Goal: Obtain resource: Obtain resource

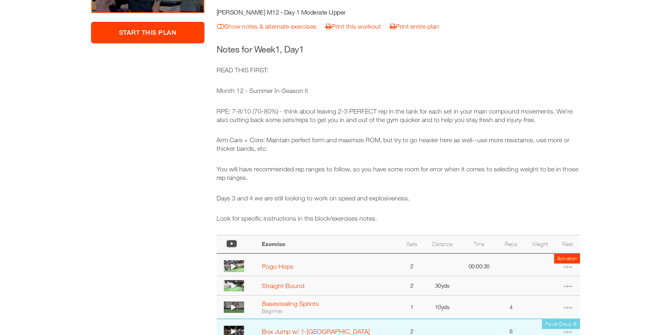
scroll to position [138, 0]
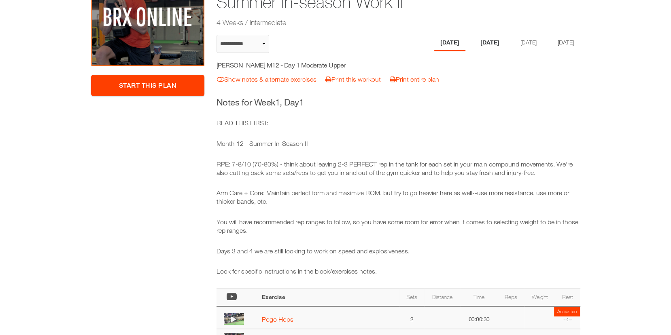
click at [483, 39] on li "[DATE]" at bounding box center [489, 43] width 31 height 17
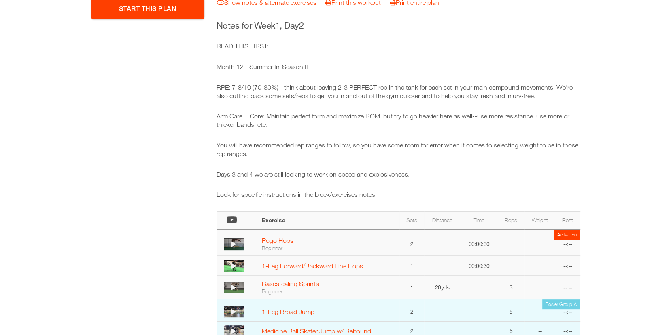
scroll to position [36, 0]
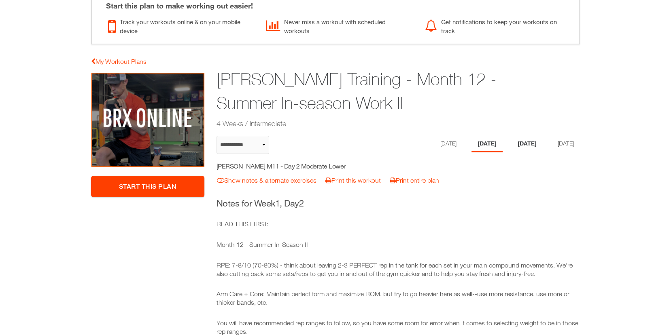
click at [524, 136] on li "[DATE]" at bounding box center [526, 144] width 31 height 17
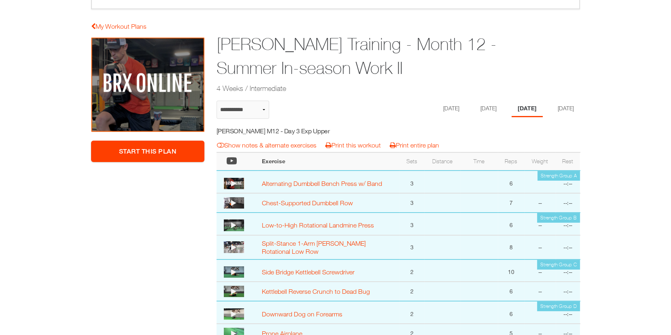
scroll to position [0, 0]
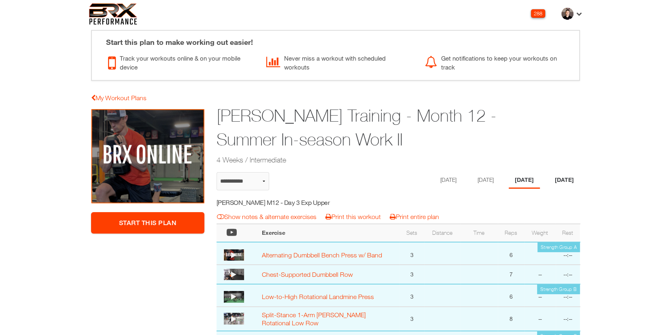
click at [561, 180] on li "[DATE]" at bounding box center [563, 180] width 31 height 17
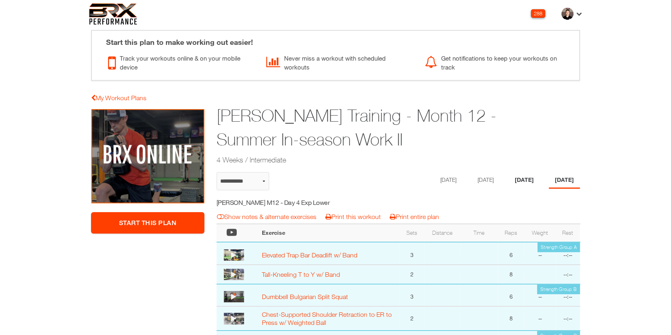
click at [525, 174] on li "[DATE]" at bounding box center [523, 180] width 31 height 17
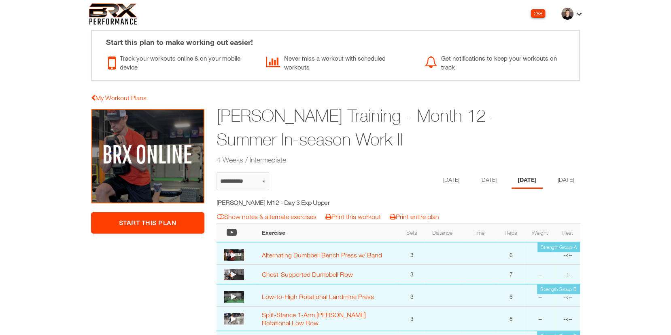
drag, startPoint x: 412, startPoint y: 138, endPoint x: 227, endPoint y: 104, distance: 188.4
click at [227, 104] on h1 "Michael Woodard Training - Month 12 - Summer In-season Work II" at bounding box center [366, 128] width 301 height 48
click at [460, 151] on div "Michael Woodard Training - Month 12 - Summer In-season Work II 4 Weeks / Interm…" at bounding box center [366, 136] width 313 height 66
drag, startPoint x: 425, startPoint y: 135, endPoint x: 210, endPoint y: 101, distance: 217.1
click at [210, 101] on div "Start this plan to make working out easier! Track your workouts online & on you…" at bounding box center [335, 250] width 505 height 456
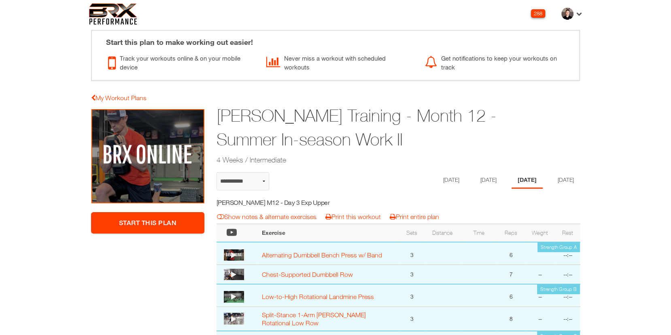
copy div "Start This Plan Michael Woodard Training - Month 12 - Summer In-season Work II …"
click at [437, 177] on li "[DATE]" at bounding box center [449, 180] width 31 height 17
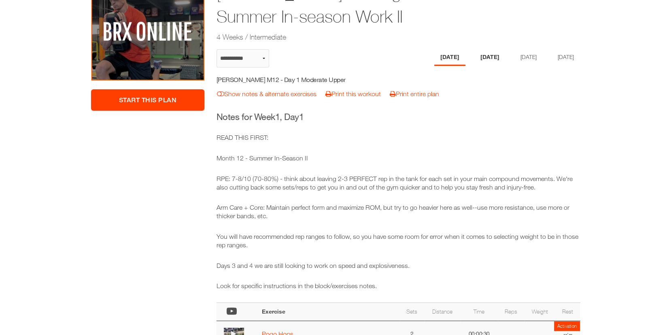
scroll to position [63, 0]
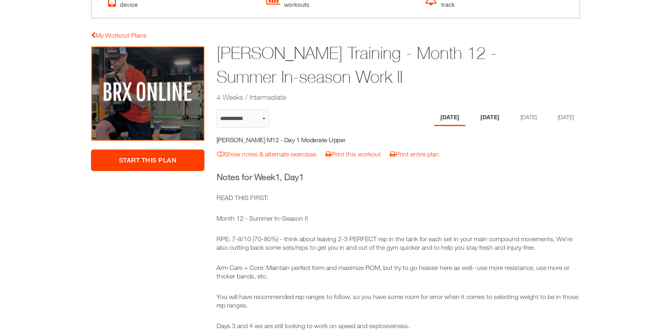
click at [488, 121] on li "[DATE]" at bounding box center [489, 118] width 31 height 17
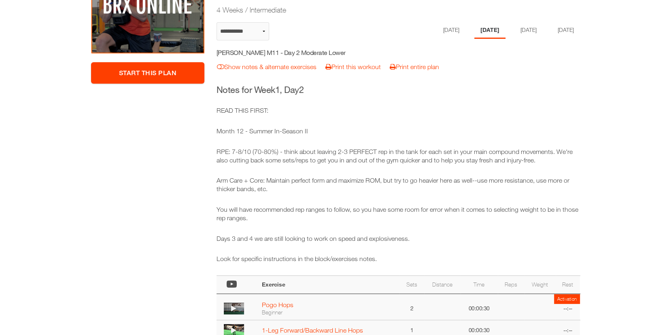
scroll to position [144, 0]
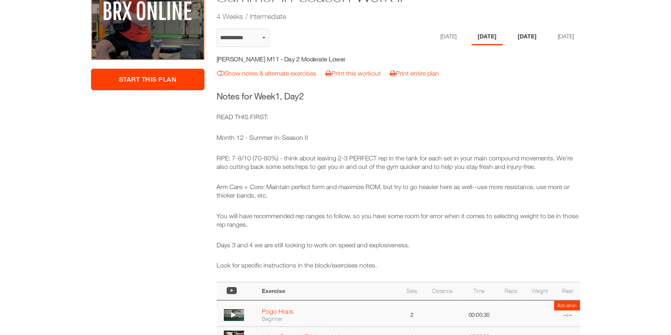
click at [527, 38] on li "[DATE]" at bounding box center [526, 37] width 31 height 17
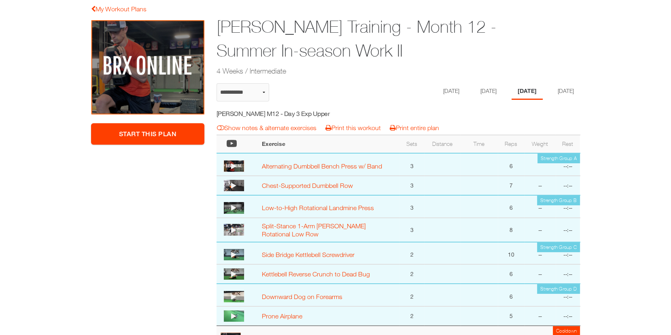
scroll to position [75, 0]
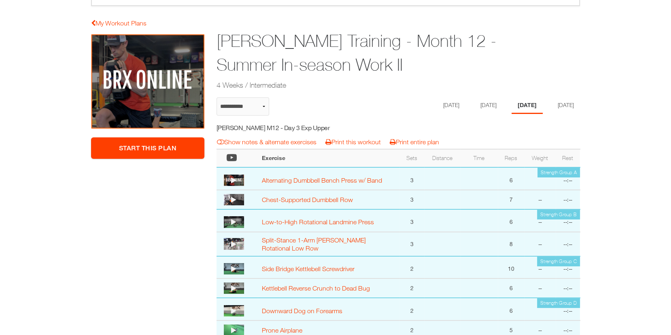
click at [552, 110] on ul "Monday Tuesday Thursday Friday" at bounding box center [504, 105] width 152 height 17
click at [563, 106] on li "[DATE]" at bounding box center [563, 105] width 31 height 17
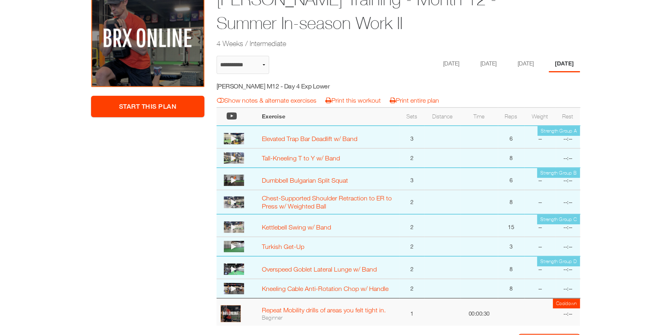
scroll to position [0, 0]
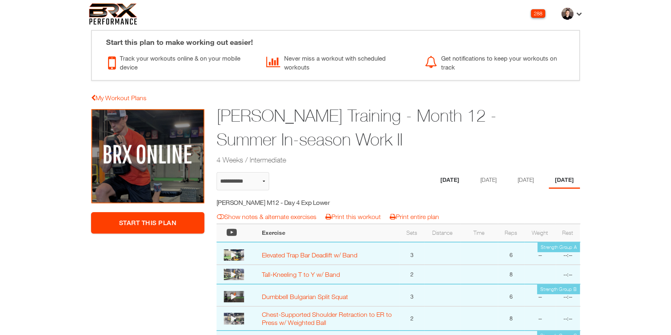
click at [447, 178] on li "[DATE]" at bounding box center [449, 180] width 31 height 17
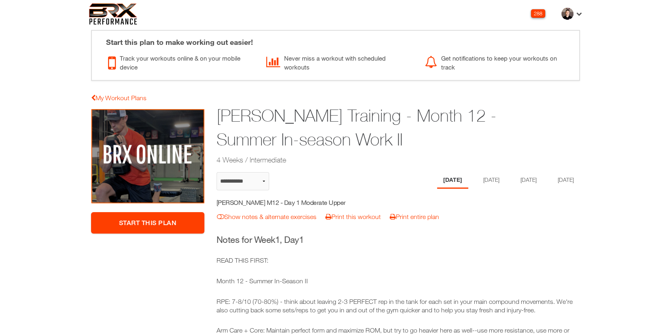
click at [321, 203] on h5 "Michael Woodard M12 - Day 1 Moderate Upper" at bounding box center [288, 202] width 144 height 9
copy div "Michael Woodard M12 - Day 1 Moderate Upper notes & alternates | Print Workout |…"
click at [487, 180] on li "[DATE]" at bounding box center [489, 180] width 31 height 17
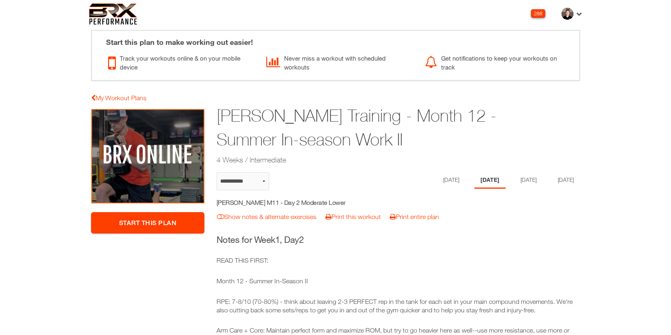
click at [315, 202] on h5 "Michael Woodard M11 - Day 2 Moderate Lower" at bounding box center [288, 202] width 144 height 9
copy div "Michael Woodard M11 - Day 2 Moderate Lower notes & alternates | Print Workout |…"
click at [525, 182] on li "[DATE]" at bounding box center [526, 180] width 31 height 17
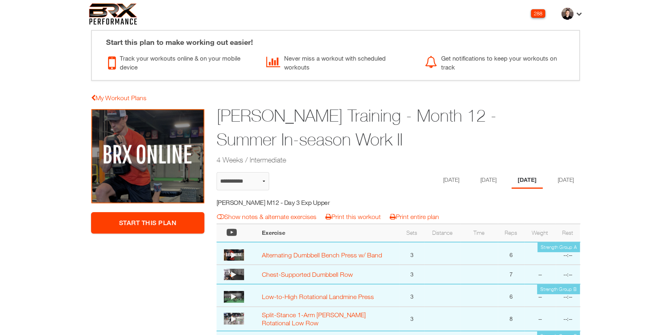
click at [322, 201] on h5 "Michael Woodard M12 - Day 3 Exp Upper" at bounding box center [288, 202] width 144 height 9
copy div "Michael Woodard M12 - Day 3 Exp Upper notes & alternates | Print Workout | Prin…"
click at [572, 178] on li "[DATE]" at bounding box center [563, 180] width 31 height 17
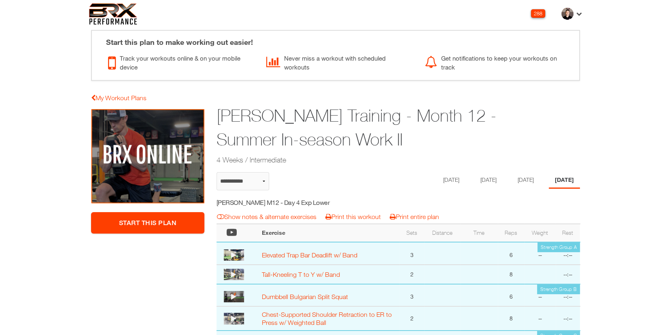
click at [317, 199] on h5 "Michael Woodard M12 - Day 4 Exp Lower" at bounding box center [288, 202] width 144 height 9
copy div "Michael Woodard M12 - Day 4 Exp Lower notes & alternates | Print Workout | Prin…"
select select "**********"
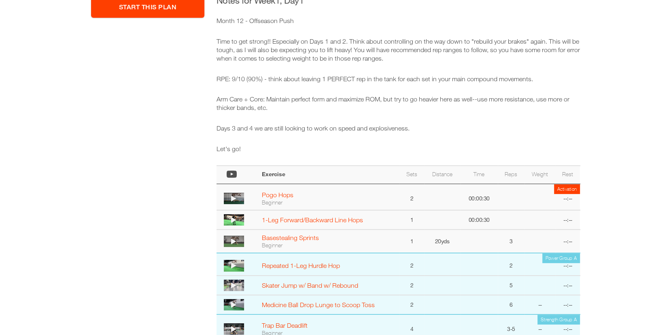
scroll to position [83, 0]
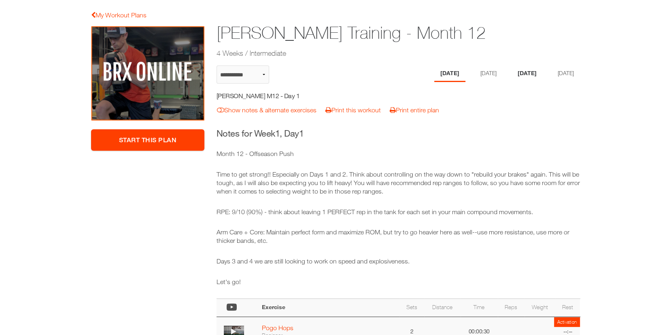
click at [532, 72] on li "[DATE]" at bounding box center [526, 74] width 31 height 17
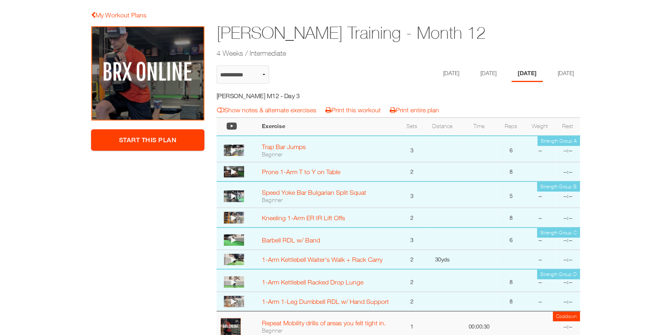
scroll to position [4, 0]
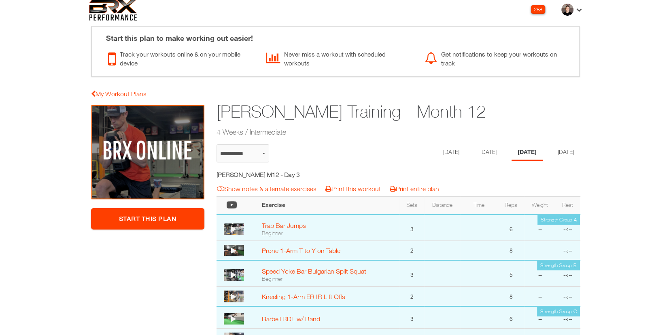
select select "**********"
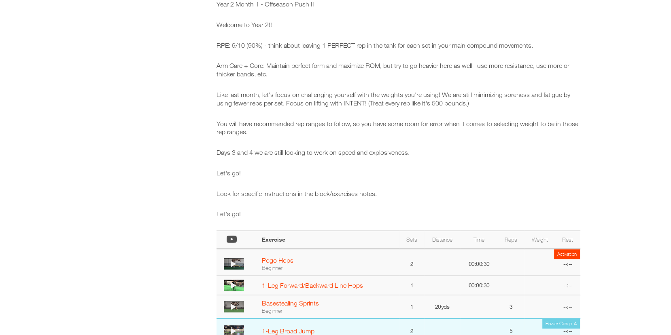
scroll to position [127, 0]
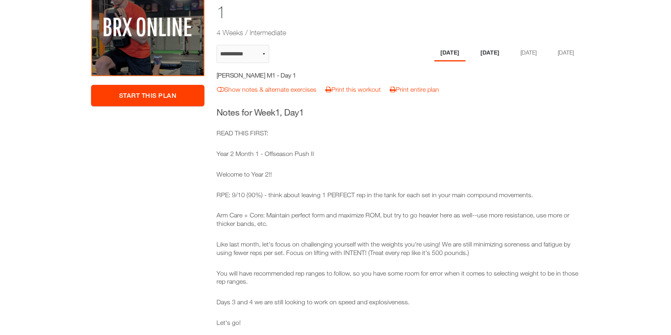
click at [482, 45] on li "[DATE]" at bounding box center [489, 53] width 31 height 17
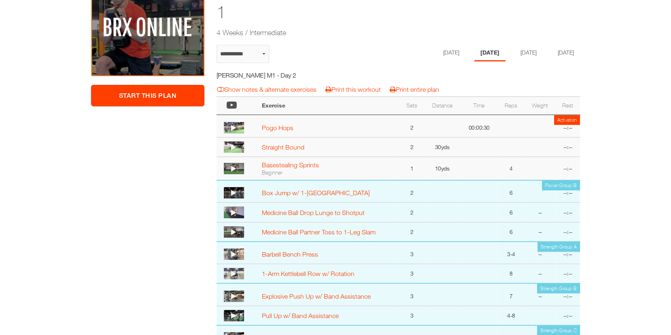
scroll to position [4, 0]
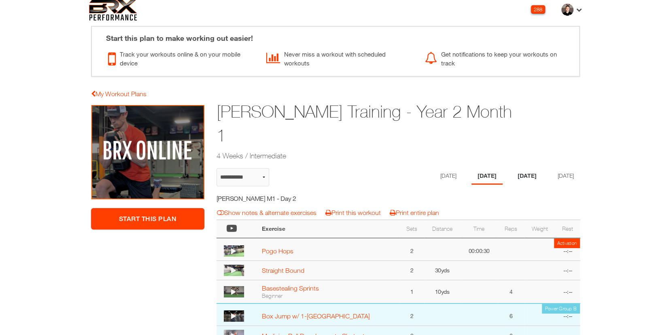
click at [531, 168] on li "[DATE]" at bounding box center [526, 176] width 31 height 17
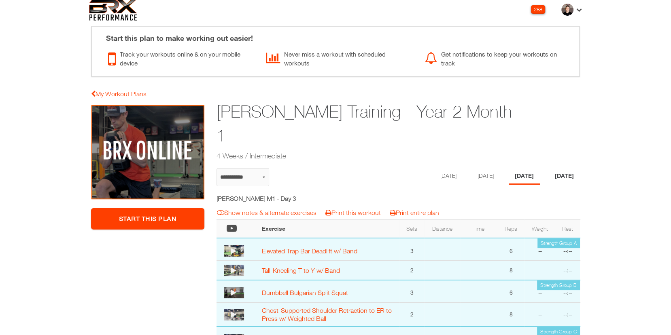
click at [567, 168] on li "[DATE]" at bounding box center [563, 176] width 31 height 17
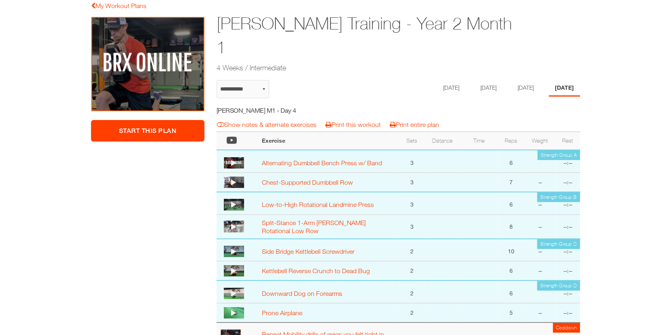
scroll to position [0, 0]
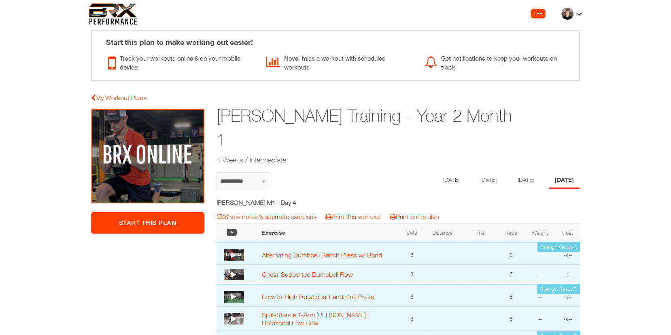
select select "**********"
